Goal: Task Accomplishment & Management: Use online tool/utility

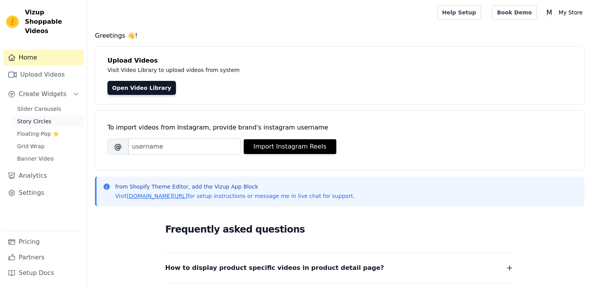
click at [39, 118] on span "Story Circles" at bounding box center [34, 122] width 34 height 8
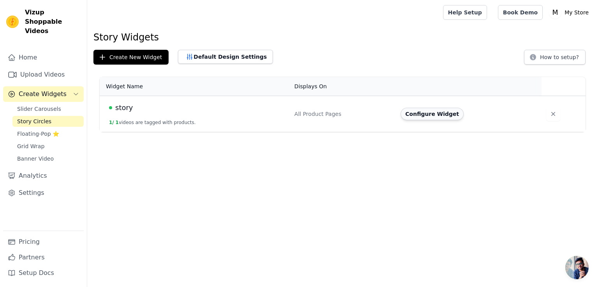
click at [419, 112] on button "Configure Widget" at bounding box center [431, 114] width 63 height 12
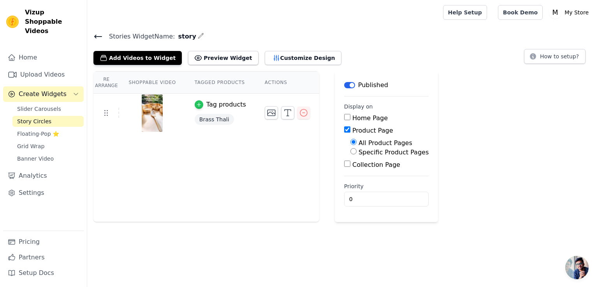
click at [196, 104] on icon "button" at bounding box center [198, 104] width 5 height 5
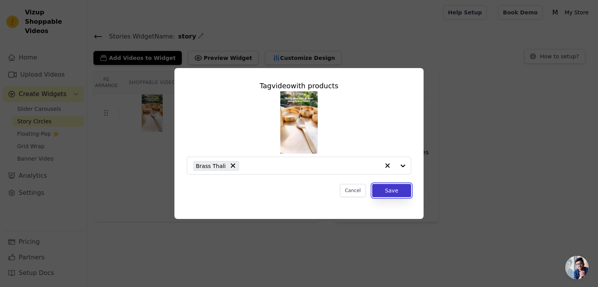
click at [386, 189] on button "Save" at bounding box center [391, 190] width 39 height 13
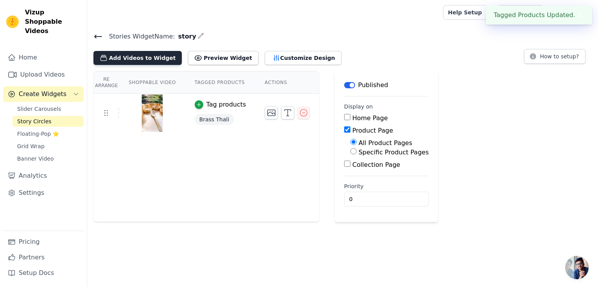
click at [149, 54] on button "Add Videos to Widget" at bounding box center [137, 58] width 88 height 14
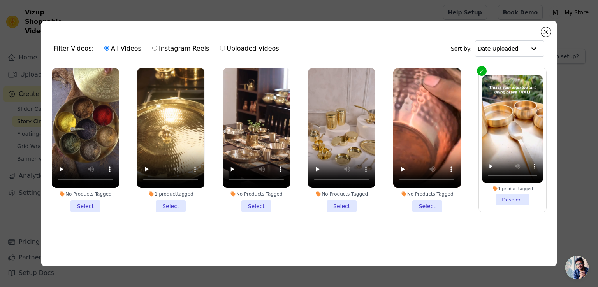
click at [173, 206] on li "1 product tagged Select" at bounding box center [170, 140] width 67 height 144
click at [0, 0] on input "1 product tagged Select" at bounding box center [0, 0] width 0 height 0
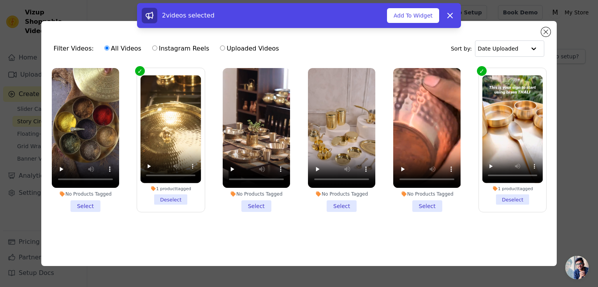
click at [90, 201] on li "No Products Tagged Select" at bounding box center [85, 140] width 67 height 144
click at [0, 0] on input "No Products Tagged Select" at bounding box center [0, 0] width 0 height 0
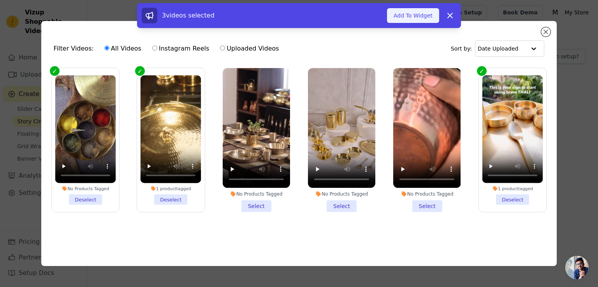
click at [418, 14] on button "Add To Widget" at bounding box center [413, 15] width 52 height 15
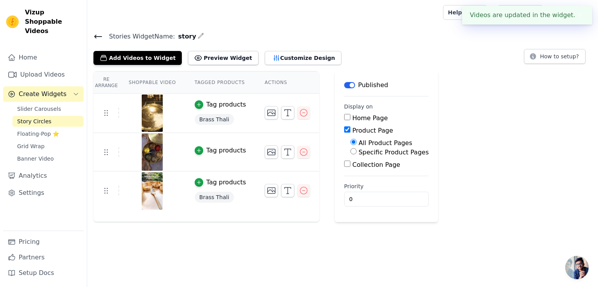
click at [344, 117] on input "Home Page" at bounding box center [347, 117] width 6 height 6
checkbox input "true"
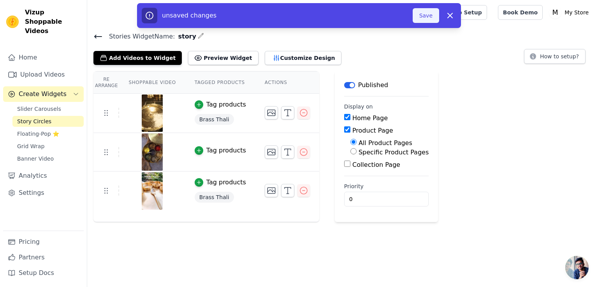
click at [424, 18] on button "Save" at bounding box center [426, 15] width 26 height 15
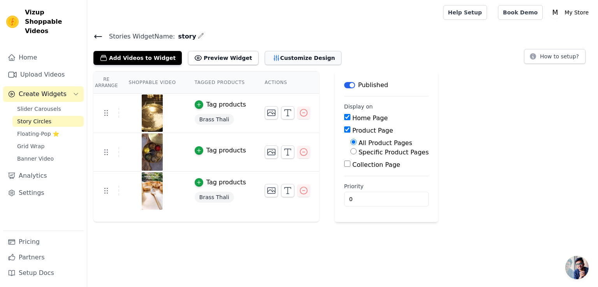
click at [265, 56] on button "Customize Design" at bounding box center [303, 58] width 77 height 14
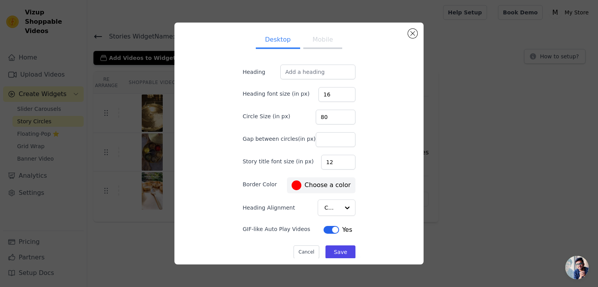
click at [316, 183] on label "#ff0000 Choose a color" at bounding box center [320, 186] width 59 height 10
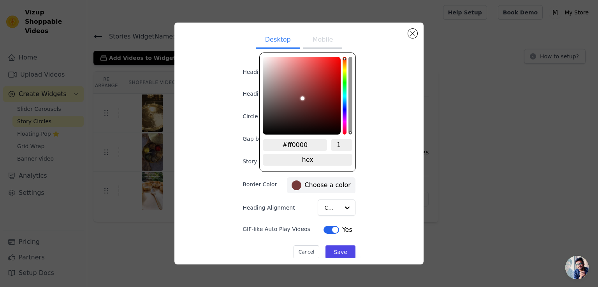
click at [302, 98] on div "color picker" at bounding box center [302, 96] width 78 height 78
click at [271, 128] on div "color picker" at bounding box center [302, 96] width 78 height 78
click at [377, 218] on div "Desktop Mobile Heading Heading font size (in px) 16 Circle Size (in px) 80 Gap …" at bounding box center [299, 144] width 237 height 230
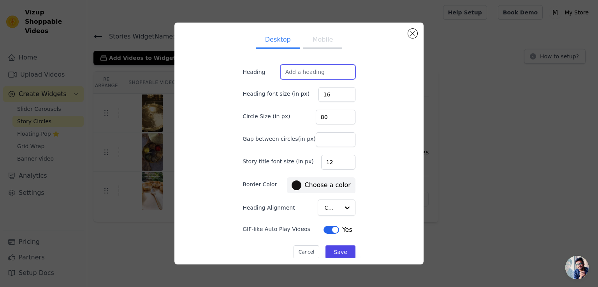
click at [305, 65] on input "Heading" at bounding box center [317, 72] width 75 height 15
type input "Circe"
click at [341, 207] on div at bounding box center [347, 208] width 16 height 16
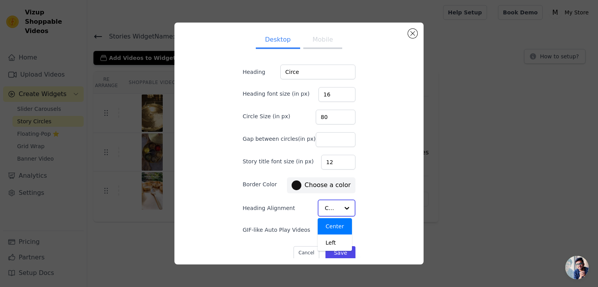
click at [335, 228] on div "Center" at bounding box center [335, 226] width 34 height 16
click at [338, 250] on button "Save" at bounding box center [340, 252] width 30 height 13
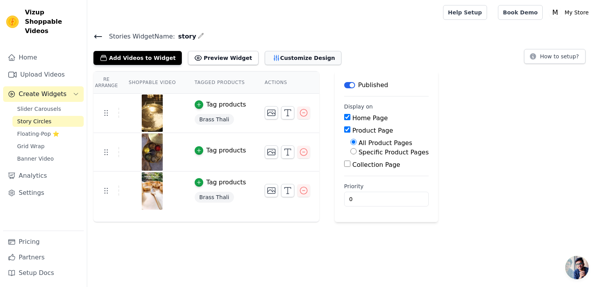
click at [270, 56] on button "Customize Design" at bounding box center [303, 58] width 77 height 14
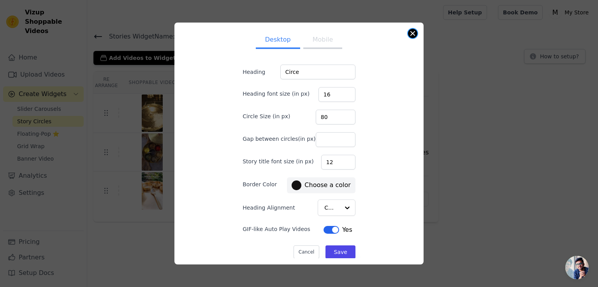
click at [413, 30] on button "Close modal" at bounding box center [412, 33] width 9 height 9
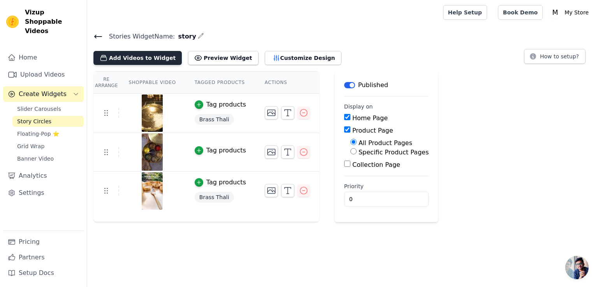
click at [143, 59] on button "Add Videos to Widget" at bounding box center [137, 58] width 88 height 14
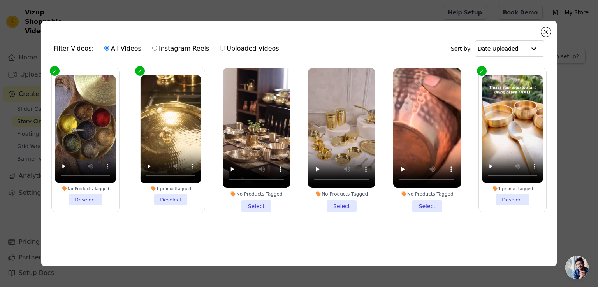
click at [344, 202] on li "No Products Tagged Select" at bounding box center [341, 140] width 67 height 144
click at [0, 0] on input "No Products Tagged Select" at bounding box center [0, 0] width 0 height 0
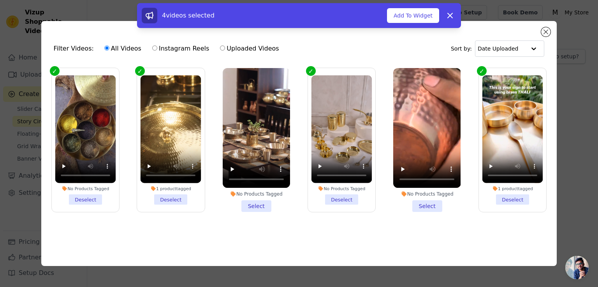
click at [423, 204] on li "No Products Tagged Select" at bounding box center [426, 140] width 67 height 144
click at [0, 0] on input "No Products Tagged Select" at bounding box center [0, 0] width 0 height 0
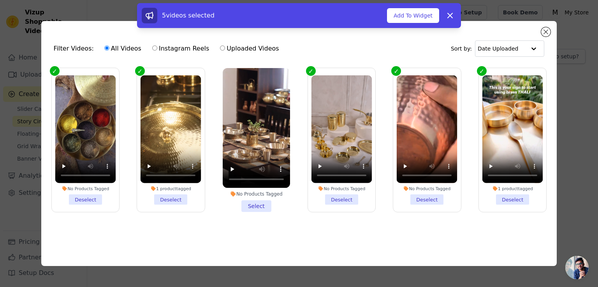
click at [506, 196] on li "1 product tagged Deselect" at bounding box center [512, 140] width 61 height 130
click at [0, 0] on input "1 product tagged Deselect" at bounding box center [0, 0] width 0 height 0
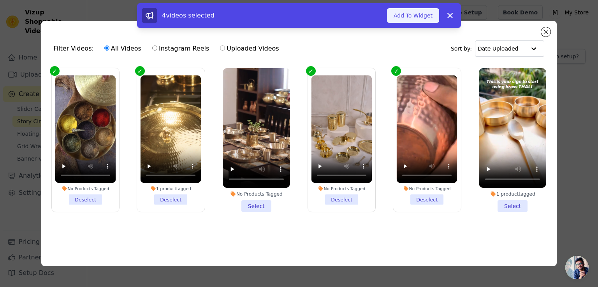
click at [421, 14] on button "Add To Widget" at bounding box center [413, 15] width 52 height 15
click at [399, 12] on button "Add To Widget" at bounding box center [413, 15] width 52 height 15
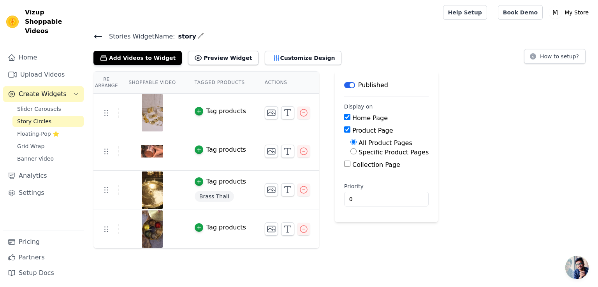
click at [344, 165] on input "Collection Page" at bounding box center [347, 164] width 6 height 6
checkbox input "true"
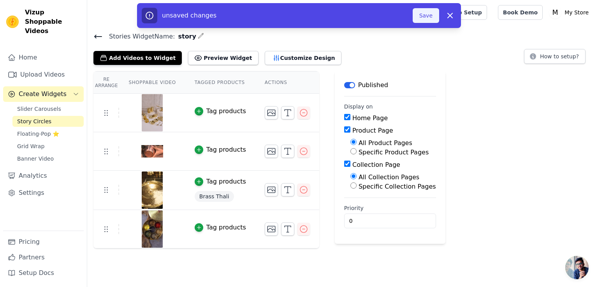
click at [429, 16] on button "Save" at bounding box center [426, 15] width 26 height 15
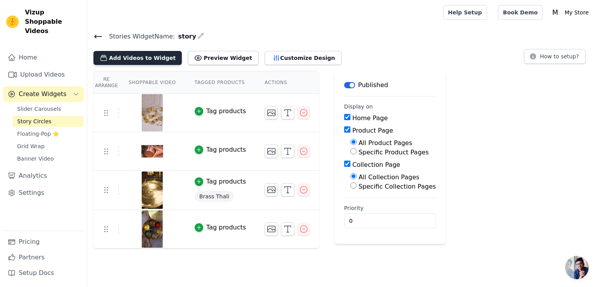
click at [132, 55] on button "Add Videos to Widget" at bounding box center [137, 58] width 88 height 14
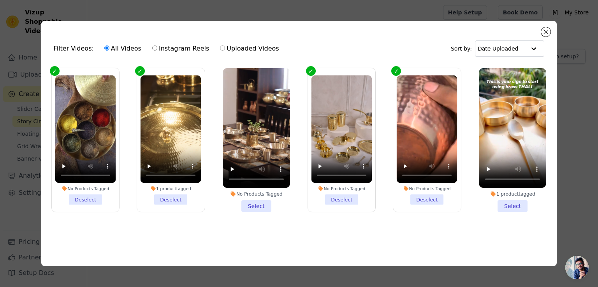
click at [255, 205] on li "No Products Tagged Select" at bounding box center [256, 140] width 67 height 144
click at [0, 0] on input "No Products Tagged Select" at bounding box center [0, 0] width 0 height 0
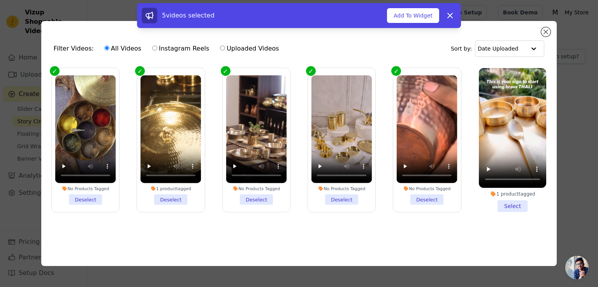
click at [514, 207] on li "1 product tagged Select" at bounding box center [512, 140] width 67 height 144
click at [0, 0] on input "1 product tagged Select" at bounding box center [0, 0] width 0 height 0
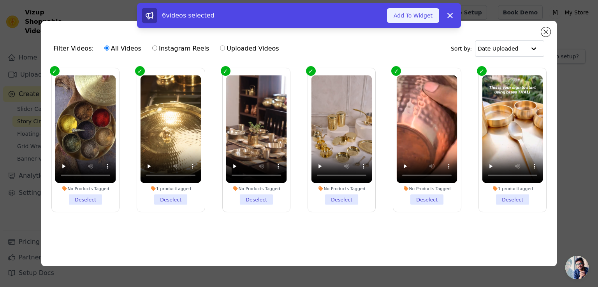
click at [429, 15] on button "Add To Widget" at bounding box center [413, 15] width 52 height 15
